Goal: Use online tool/utility: Utilize a website feature to perform a specific function

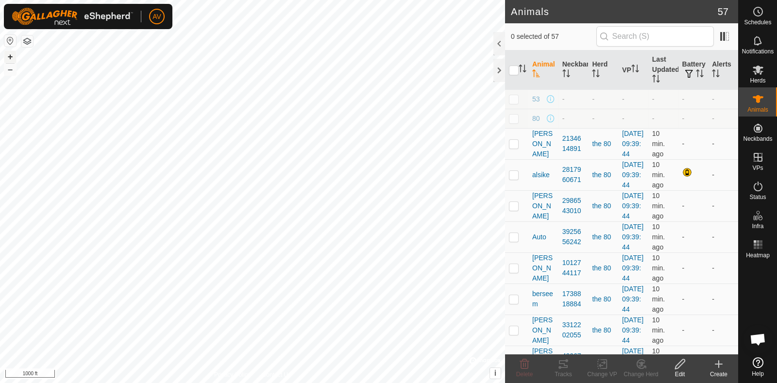
click at [12, 60] on button "+" at bounding box center [10, 57] width 12 height 12
checkbox input "true"
click at [557, 370] on div "Tracks" at bounding box center [563, 374] width 39 height 9
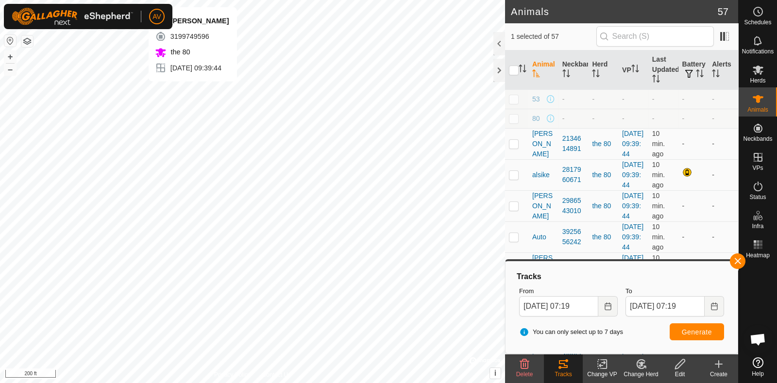
checkbox input "true"
checkbox input "false"
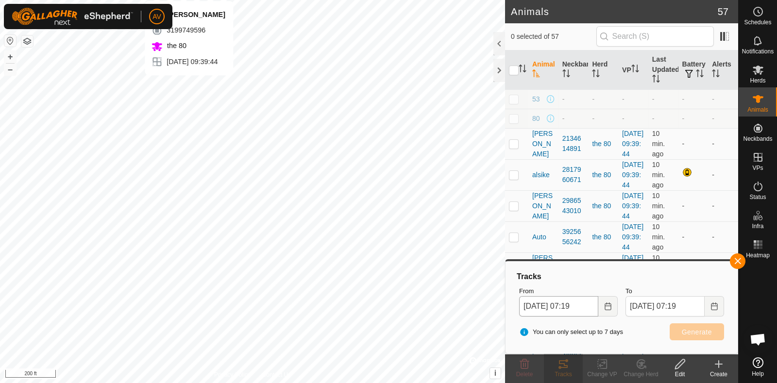
checkbox input "true"
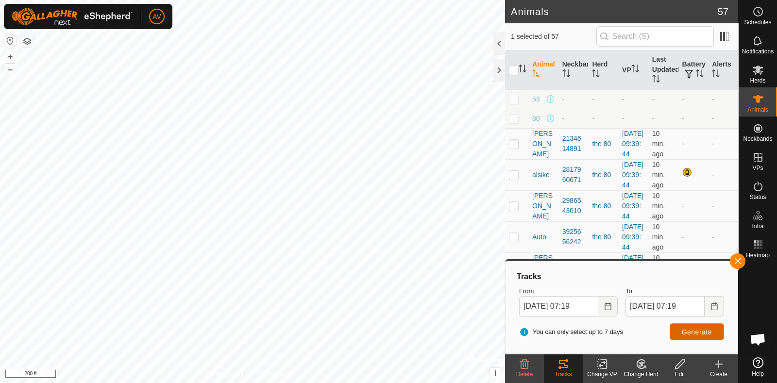
click at [686, 336] on button "Generate" at bounding box center [696, 331] width 54 height 17
